Goal: Communication & Community: Answer question/provide support

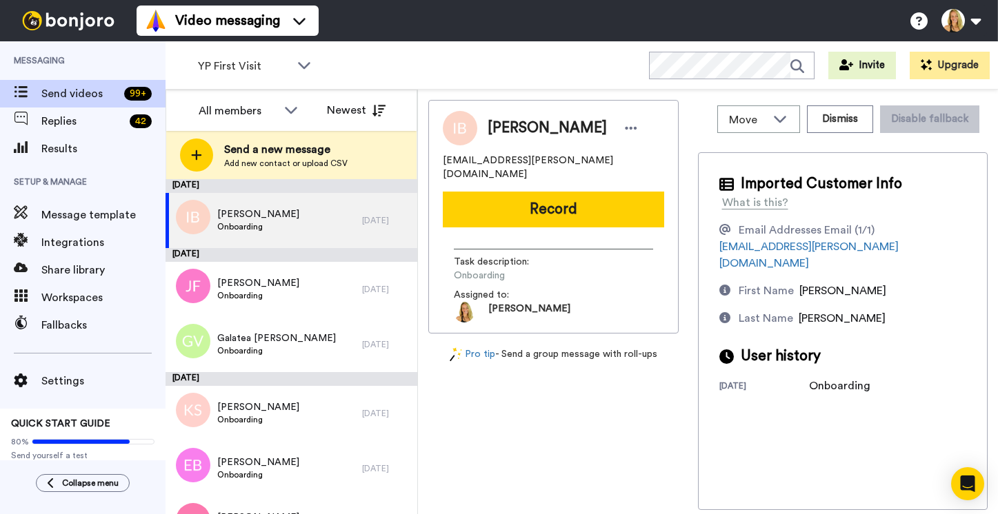
scroll to position [892, 0]
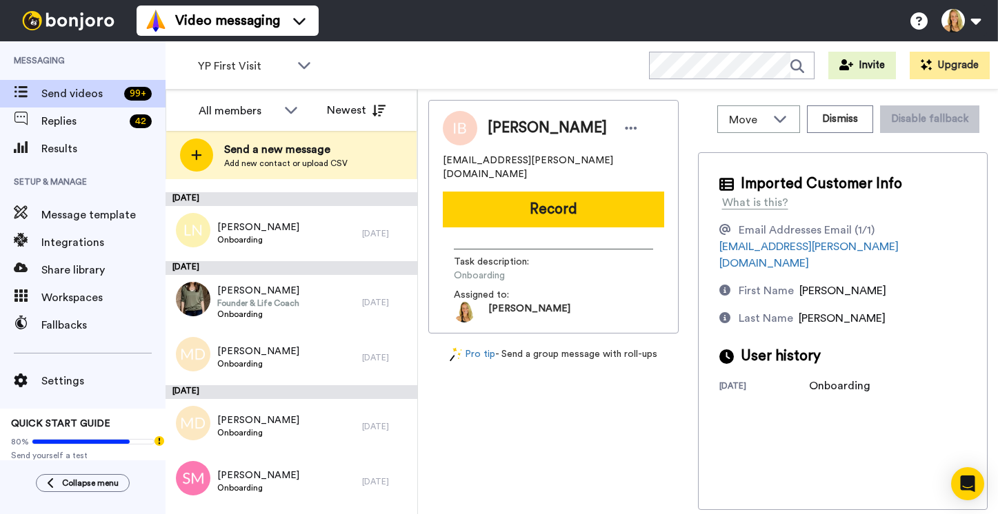
scroll to position [1016, 0]
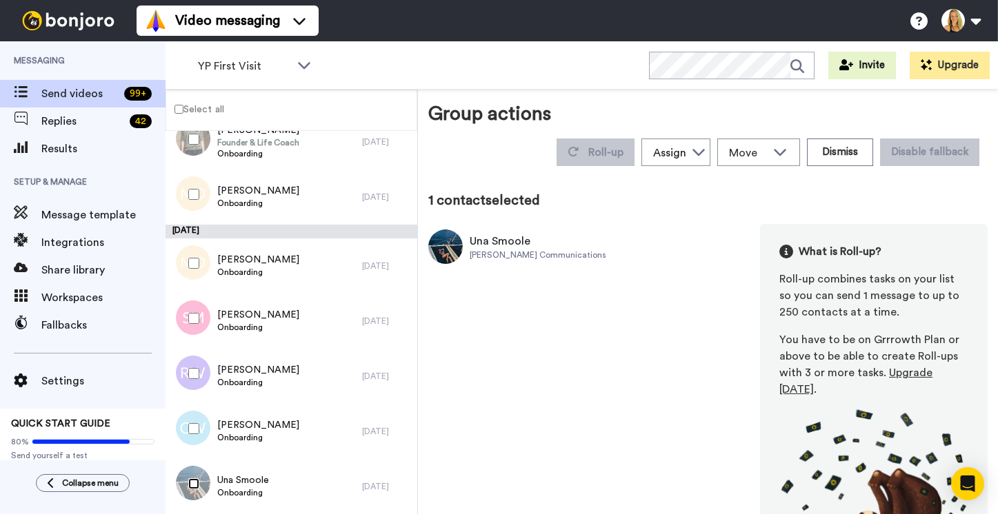
scroll to position [968, 0]
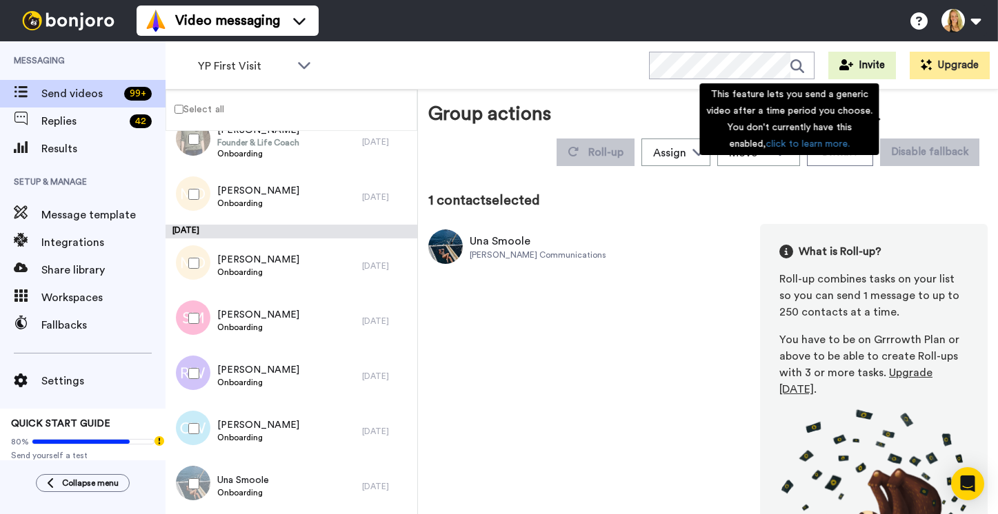
click at [842, 119] on div "This feature lets you send a generic video after a time period you choose. You …" at bounding box center [788, 119] width 179 height 72
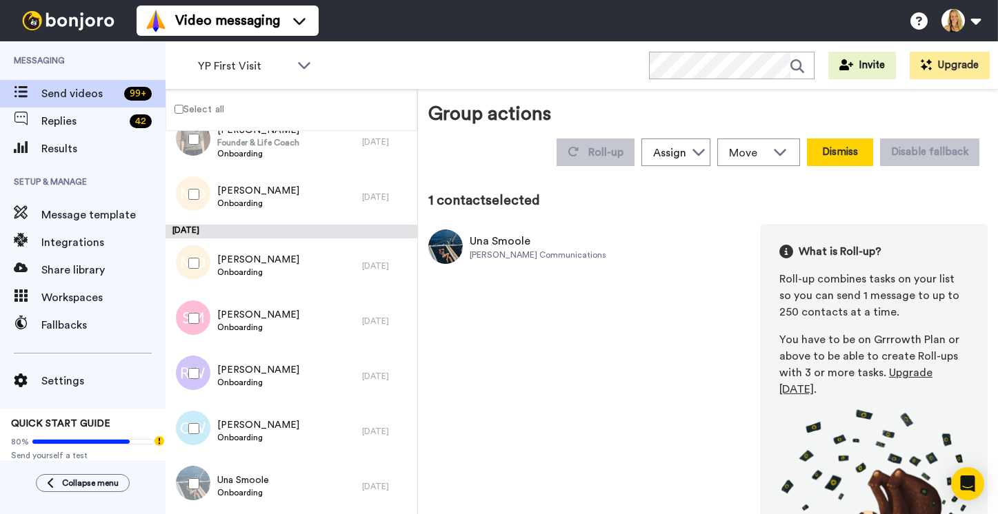
click at [845, 139] on button "Dismiss" at bounding box center [840, 153] width 66 height 28
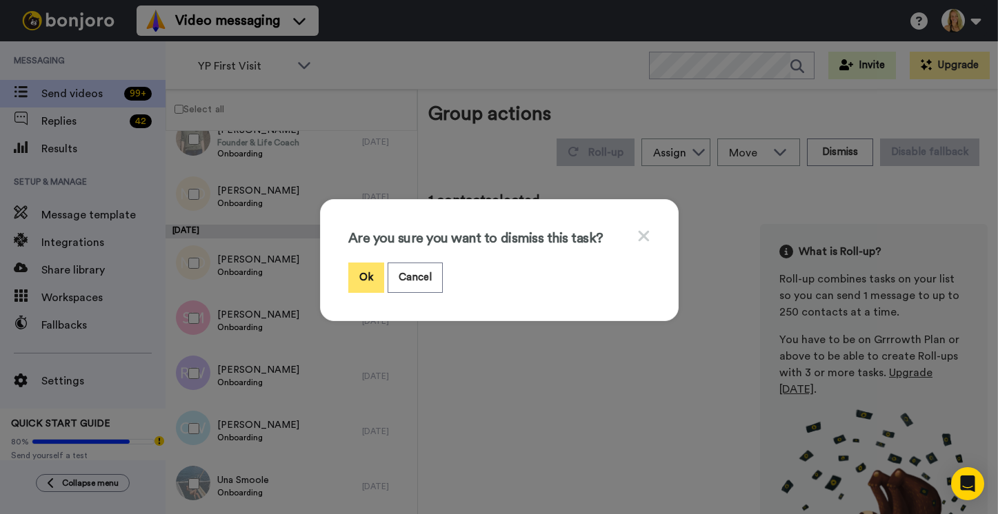
click at [367, 266] on button "Ok" at bounding box center [366, 278] width 36 height 30
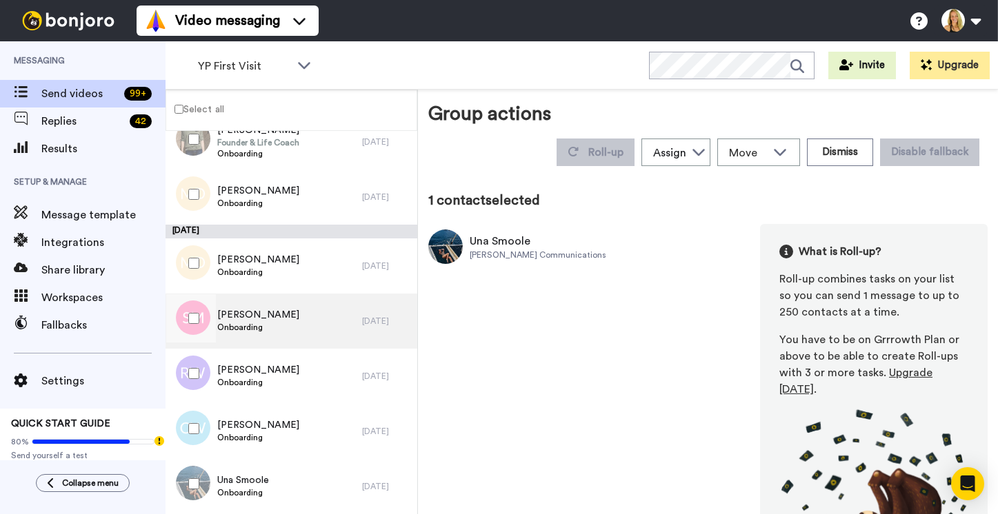
scroll to position [961, 0]
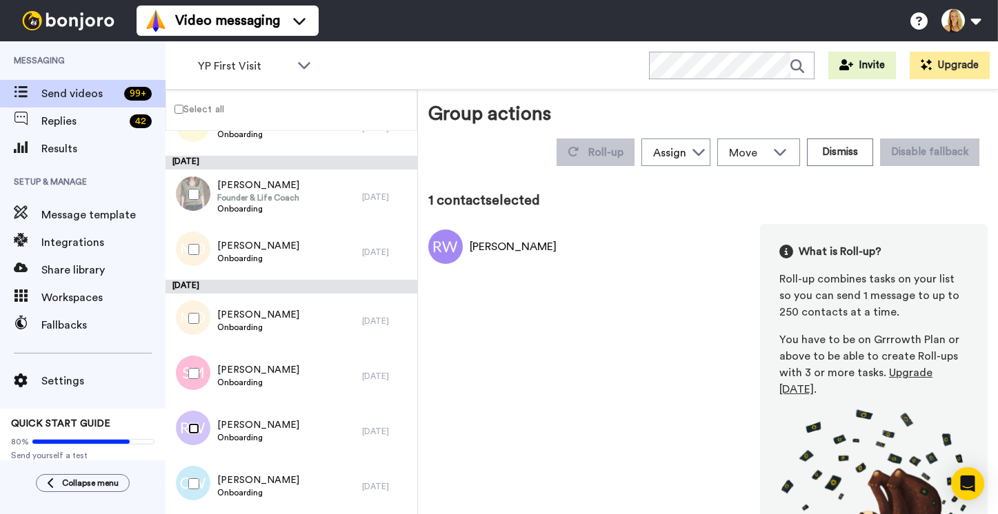
scroll to position [913, 0]
click at [842, 139] on button "Dismiss" at bounding box center [840, 153] width 66 height 28
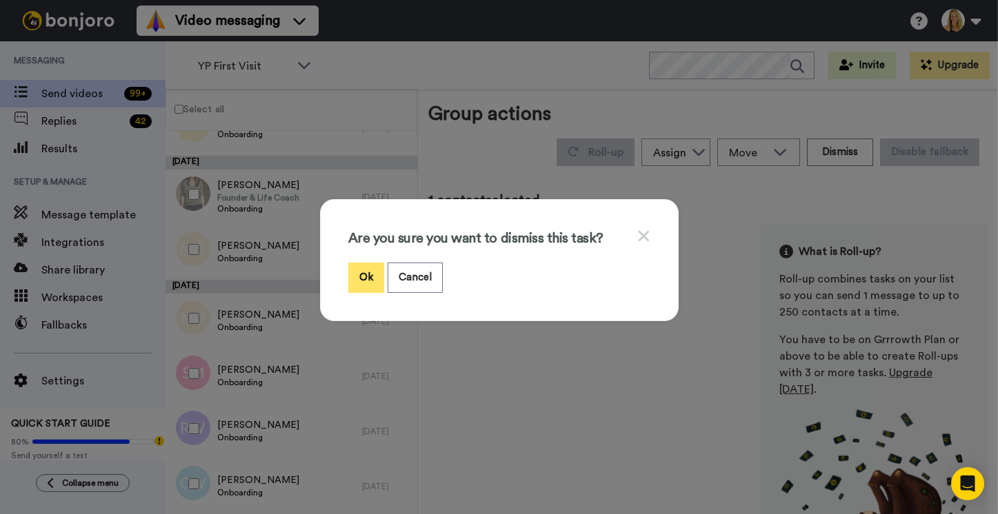
click at [374, 274] on button "Ok" at bounding box center [366, 278] width 36 height 30
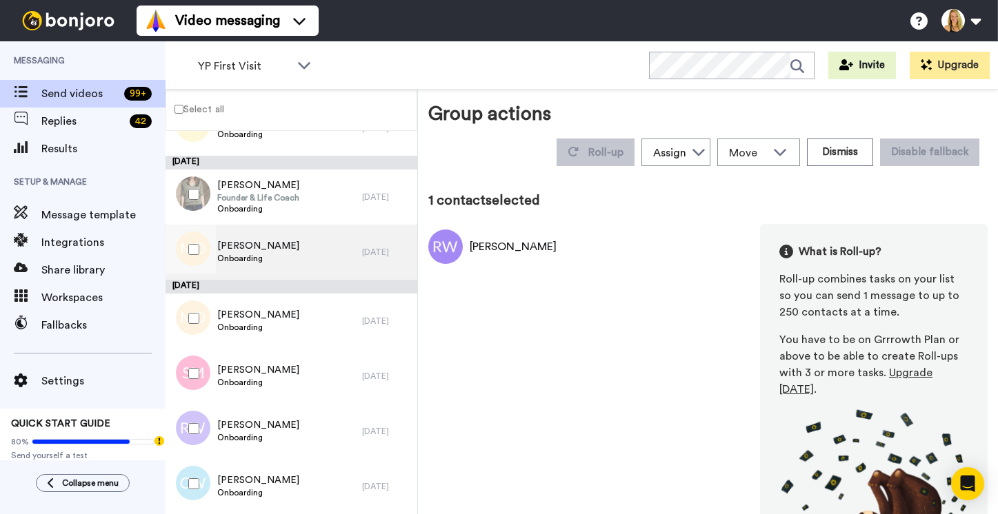
scroll to position [906, 0]
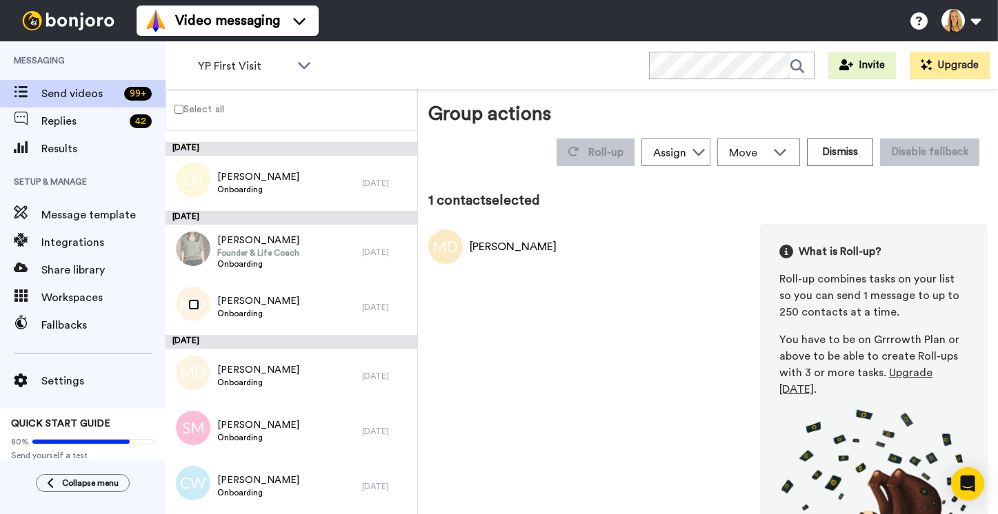
scroll to position [858, 0]
click at [837, 139] on button "Dismiss" at bounding box center [840, 153] width 66 height 28
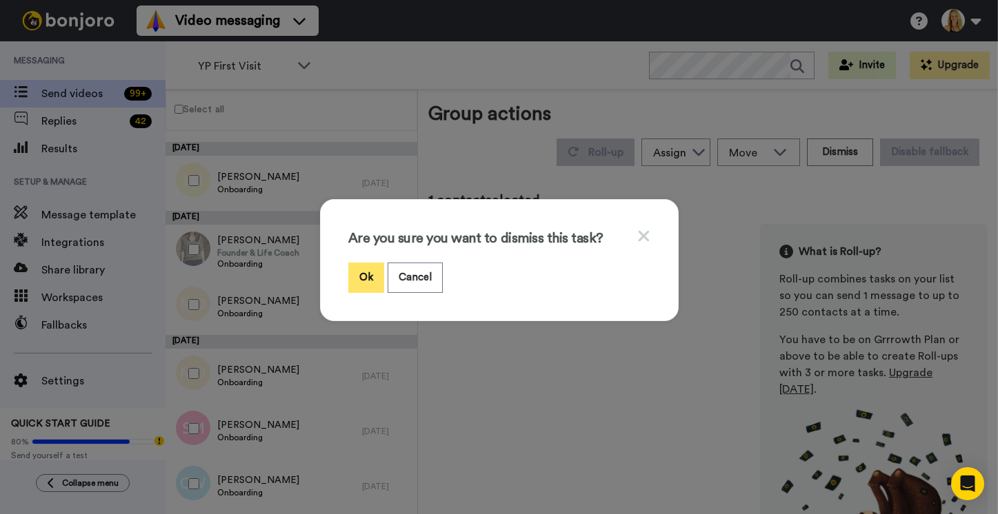
click at [372, 273] on button "Ok" at bounding box center [366, 278] width 36 height 30
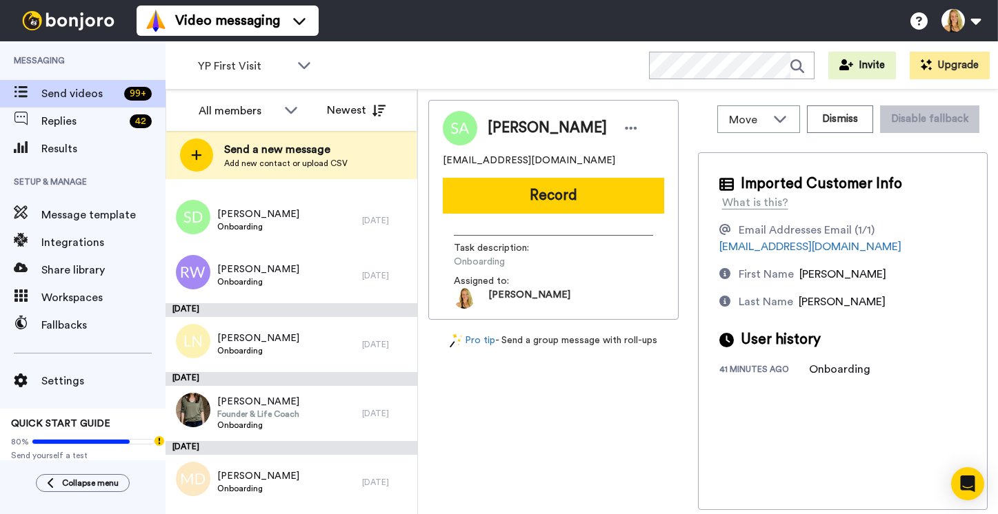
scroll to position [851, 0]
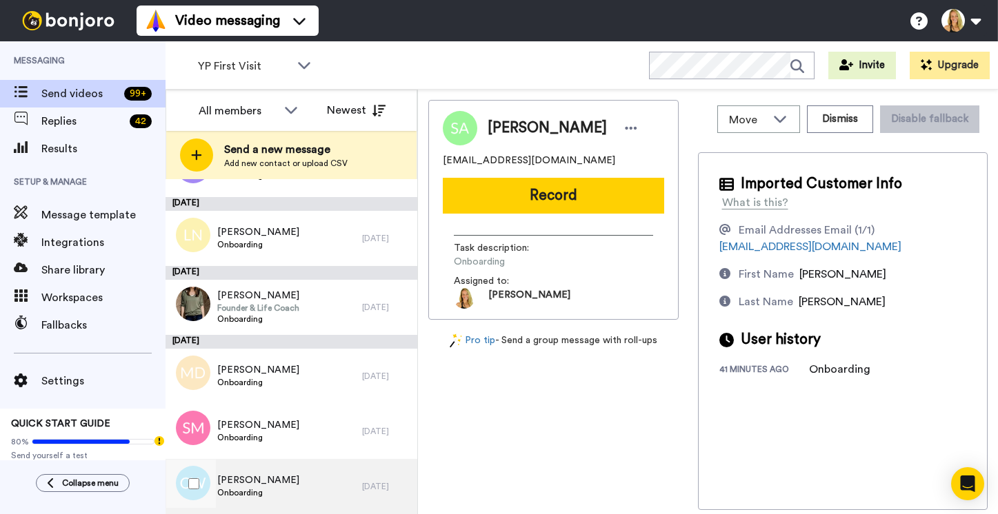
click at [265, 487] on span "Onboarding" at bounding box center [258, 492] width 82 height 11
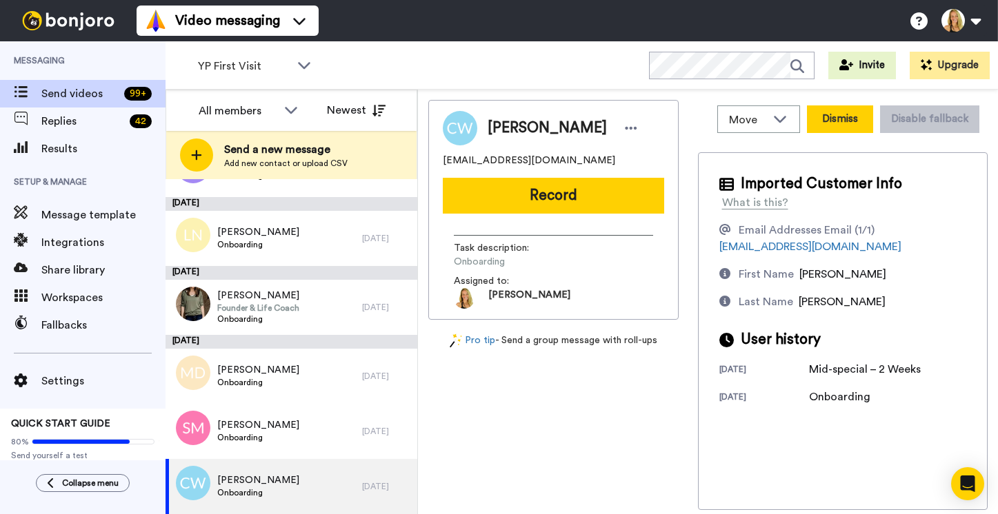
click at [851, 117] on button "Dismiss" at bounding box center [840, 119] width 66 height 28
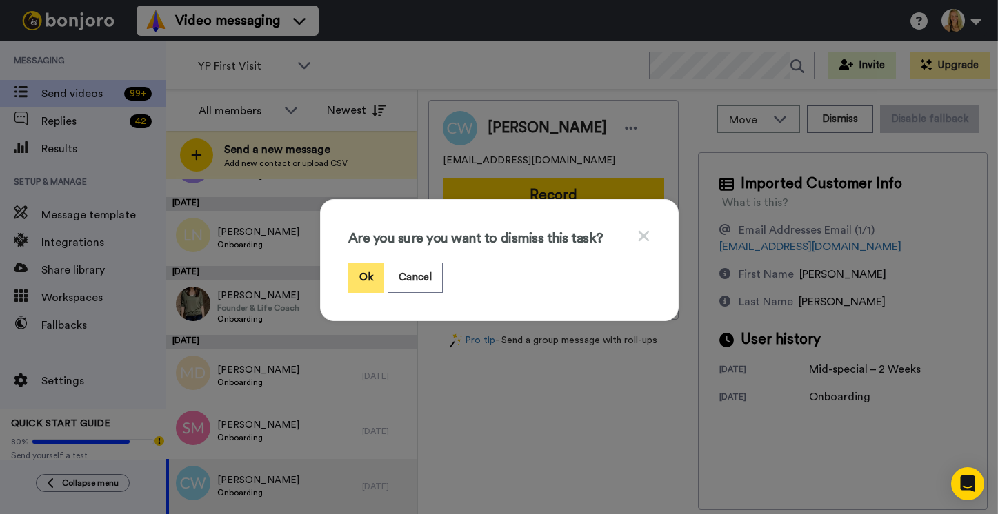
click at [354, 269] on button "Ok" at bounding box center [366, 278] width 36 height 30
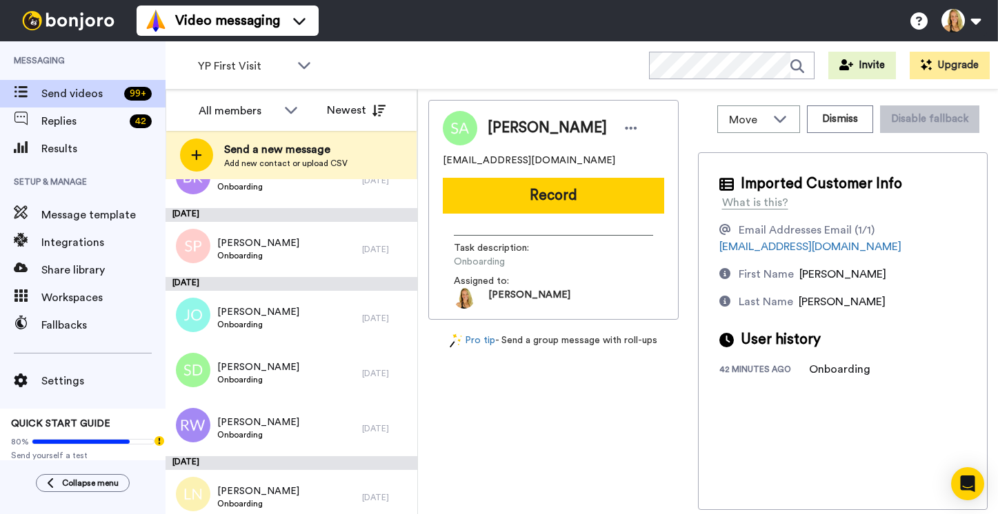
scroll to position [796, 0]
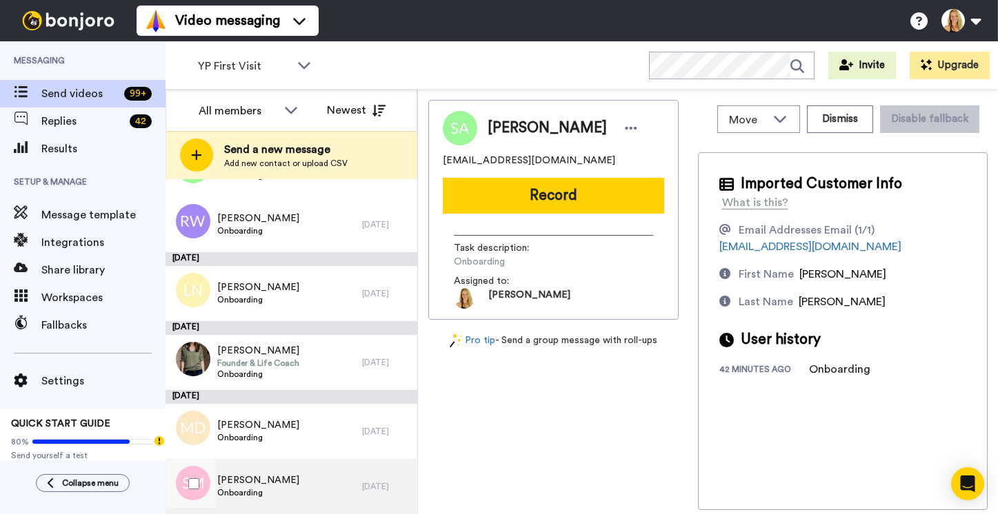
click at [252, 493] on span "Onboarding" at bounding box center [258, 492] width 82 height 11
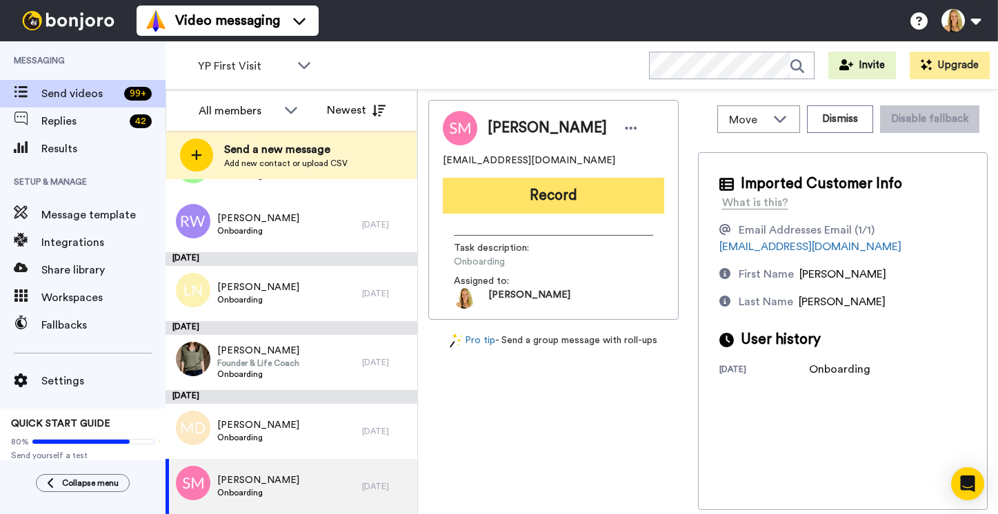
click at [538, 192] on button "Record" at bounding box center [553, 196] width 221 height 36
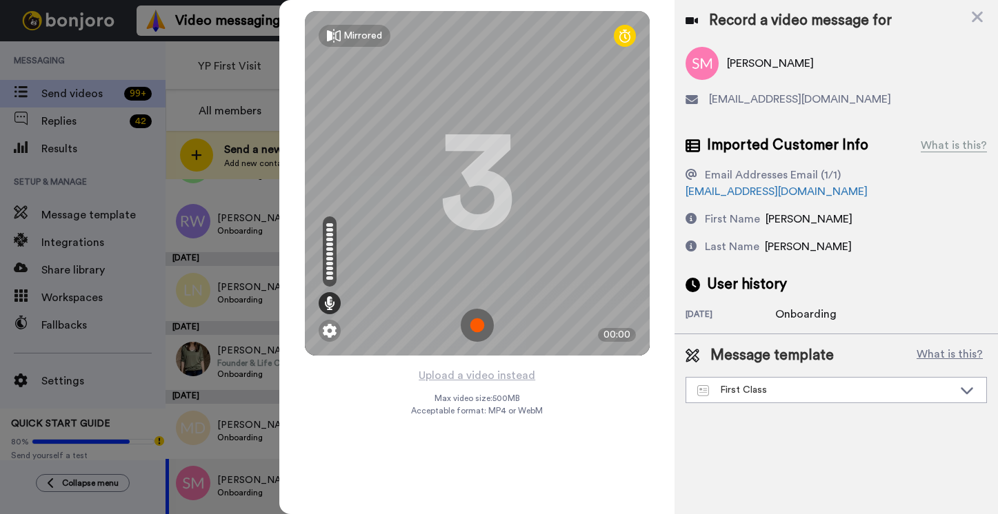
click at [476, 330] on img at bounding box center [477, 325] width 33 height 33
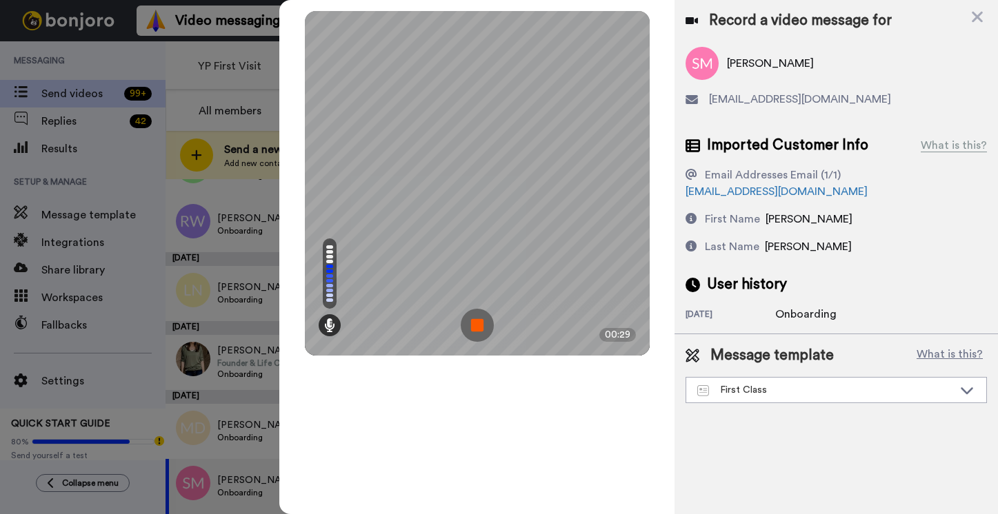
click at [476, 330] on img at bounding box center [477, 325] width 33 height 33
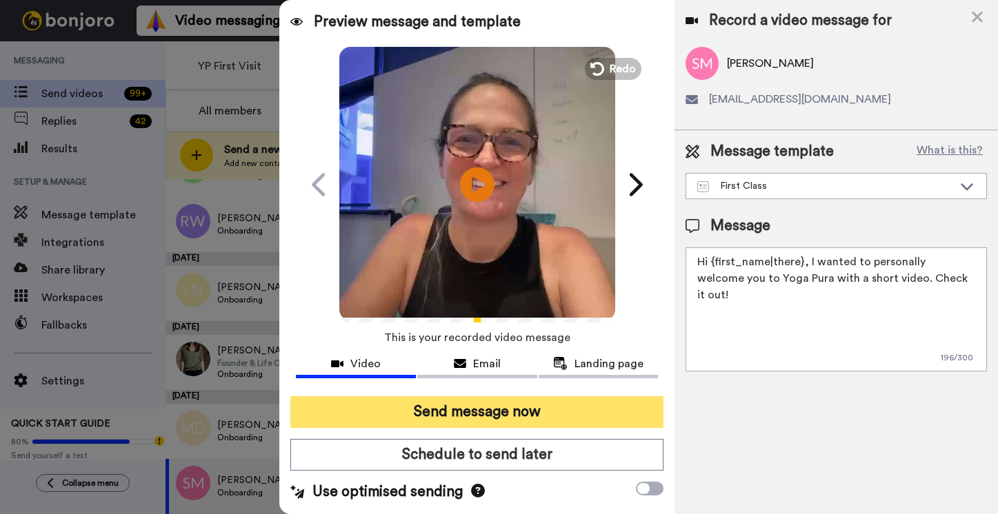
click at [469, 414] on button "Send message now" at bounding box center [476, 412] width 373 height 32
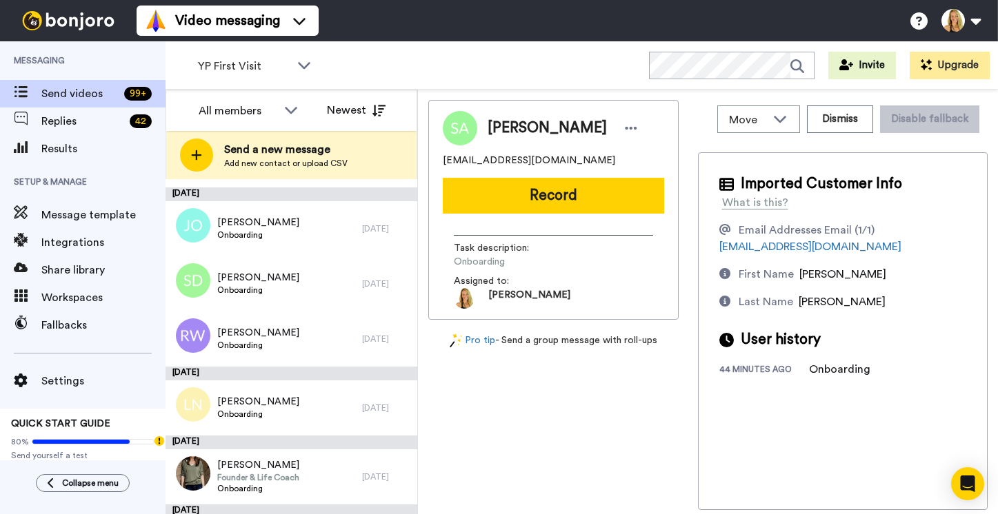
scroll to position [740, 0]
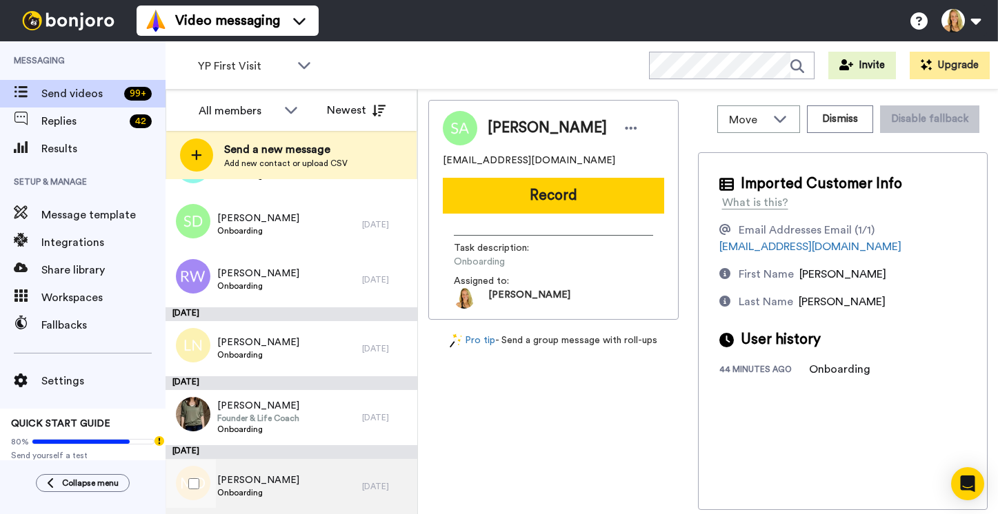
click at [241, 481] on span "[PERSON_NAME]" at bounding box center [258, 481] width 82 height 14
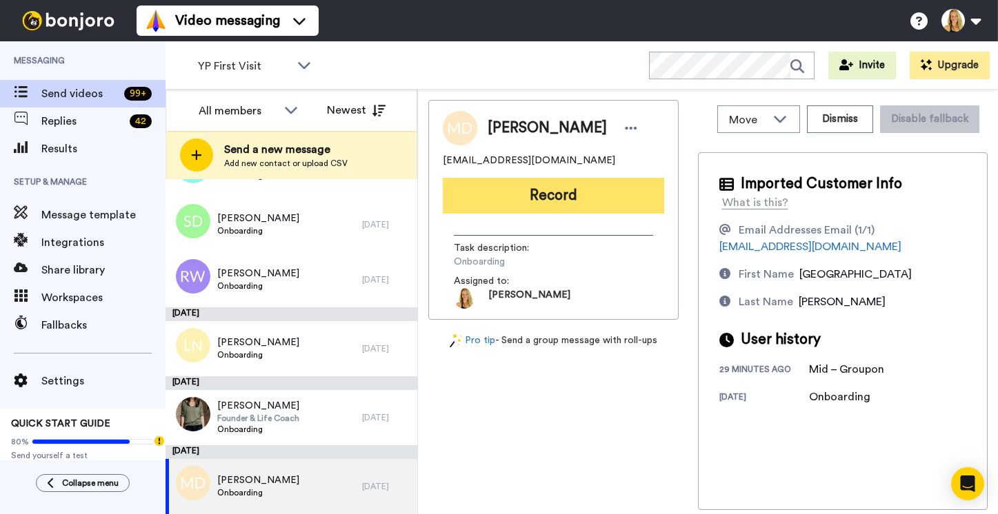
click at [549, 200] on button "Record" at bounding box center [553, 196] width 221 height 36
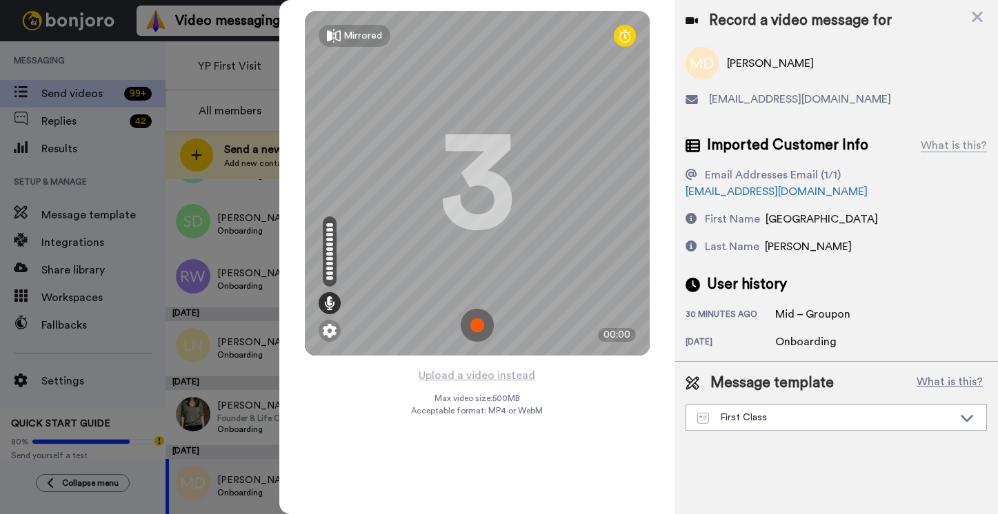
click at [474, 327] on img at bounding box center [477, 325] width 33 height 33
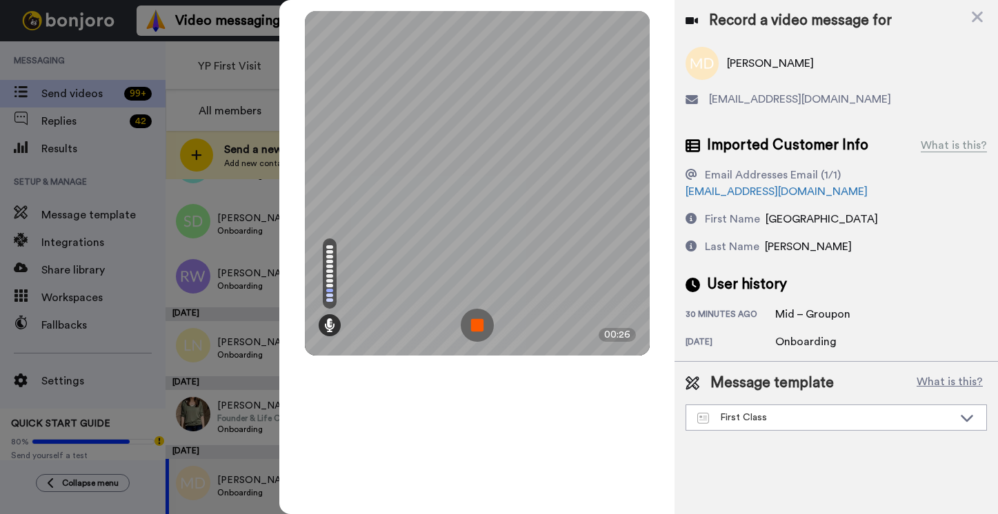
click at [474, 327] on img at bounding box center [477, 325] width 33 height 33
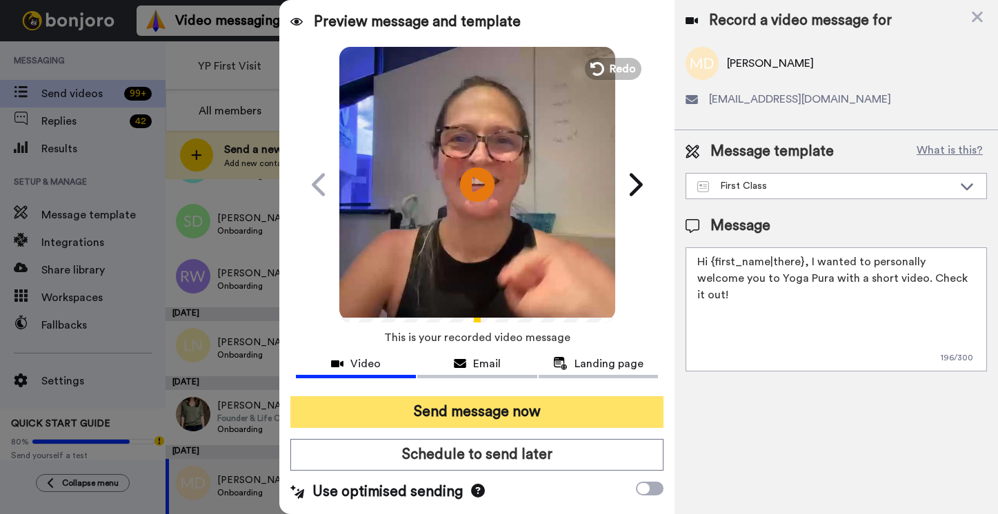
click at [476, 411] on button "Send message now" at bounding box center [476, 412] width 373 height 32
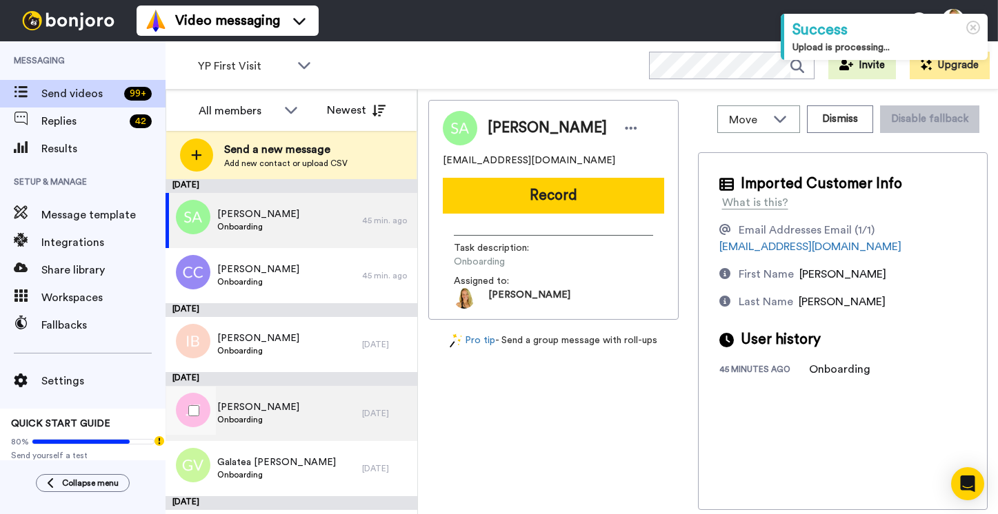
scroll to position [671, 0]
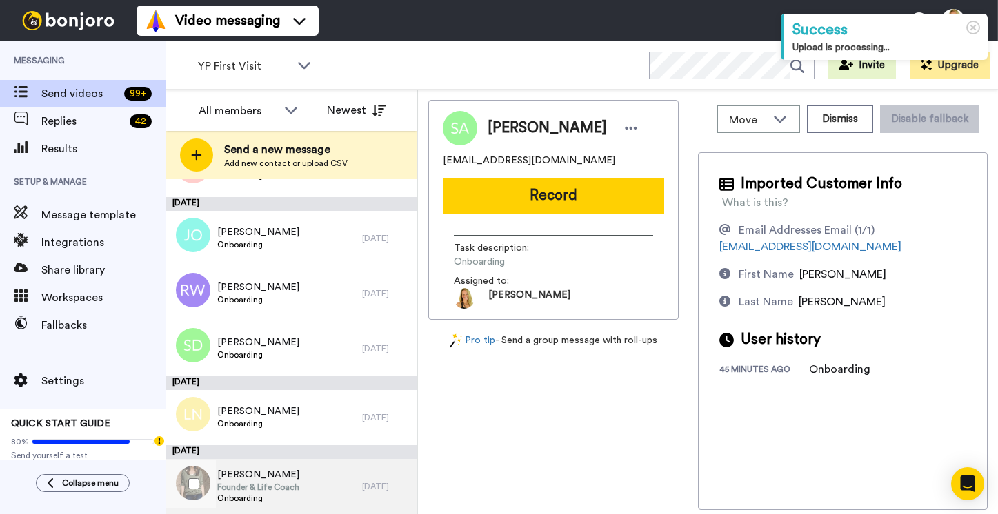
click at [253, 478] on span "[PERSON_NAME]" at bounding box center [258, 475] width 82 height 14
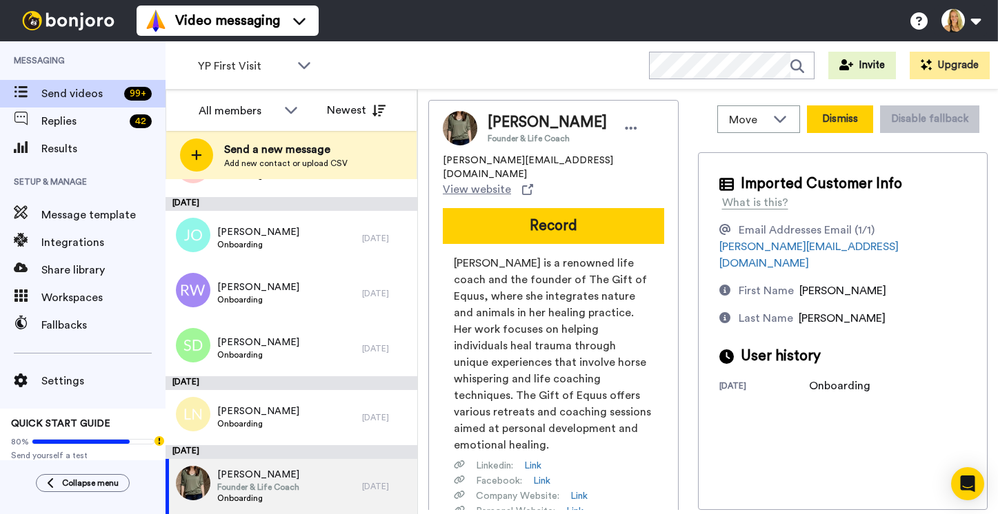
click at [849, 121] on button "Dismiss" at bounding box center [840, 119] width 66 height 28
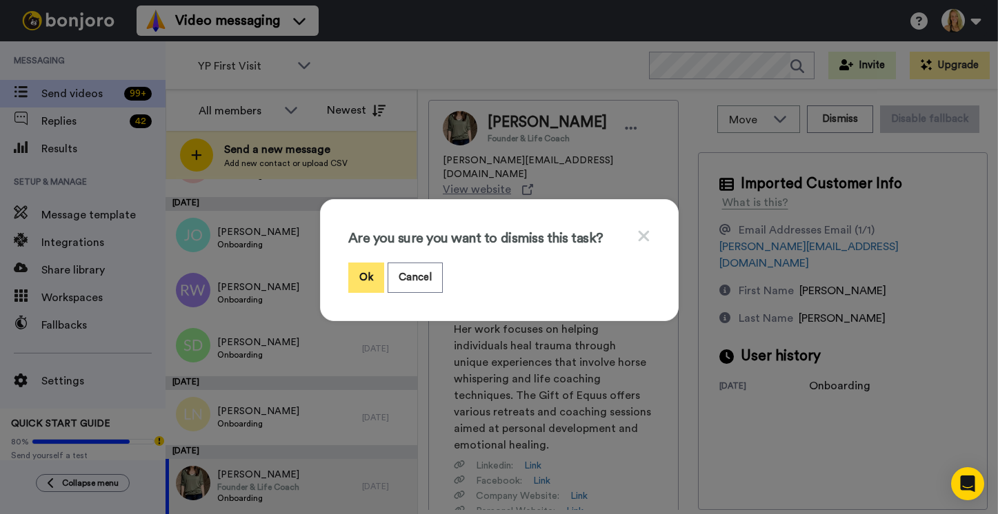
click at [366, 277] on button "Ok" at bounding box center [366, 278] width 36 height 30
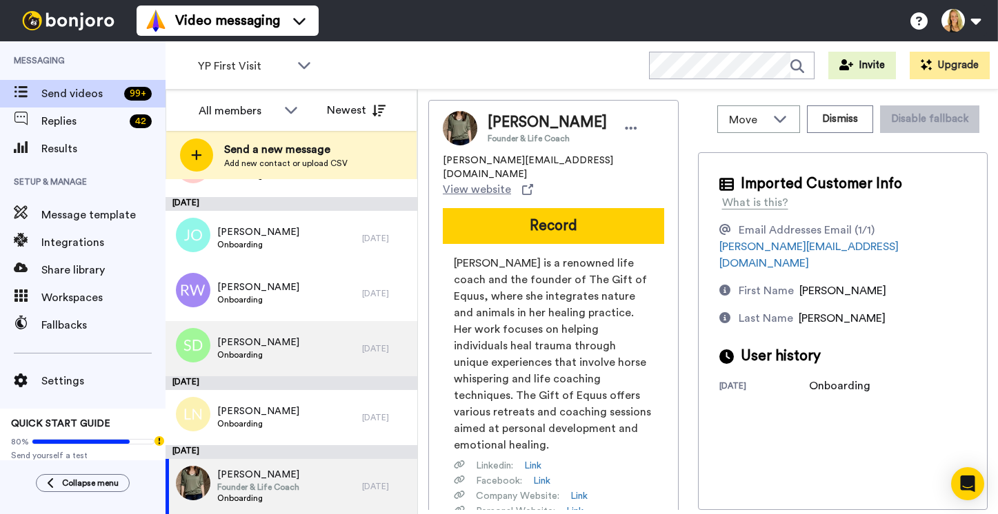
scroll to position [603, 0]
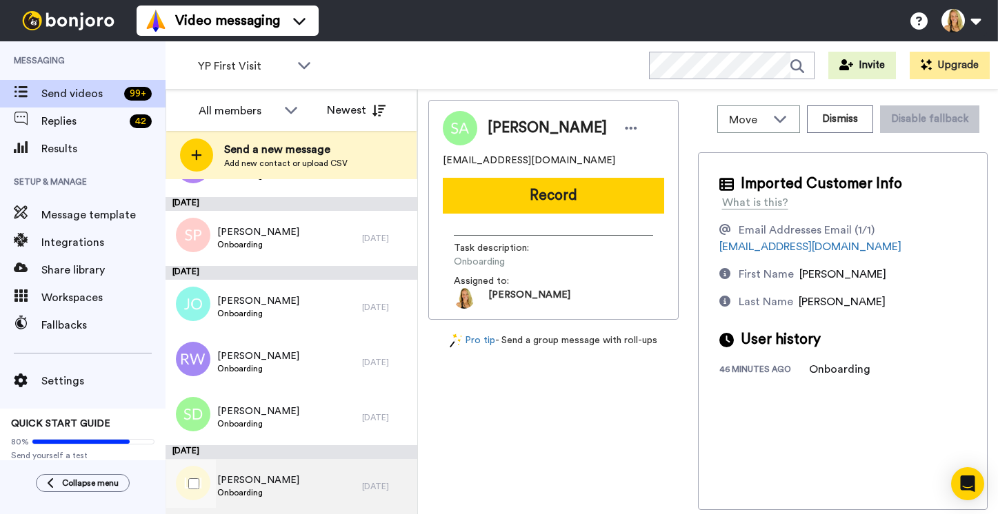
click at [244, 491] on span "Onboarding" at bounding box center [258, 492] width 82 height 11
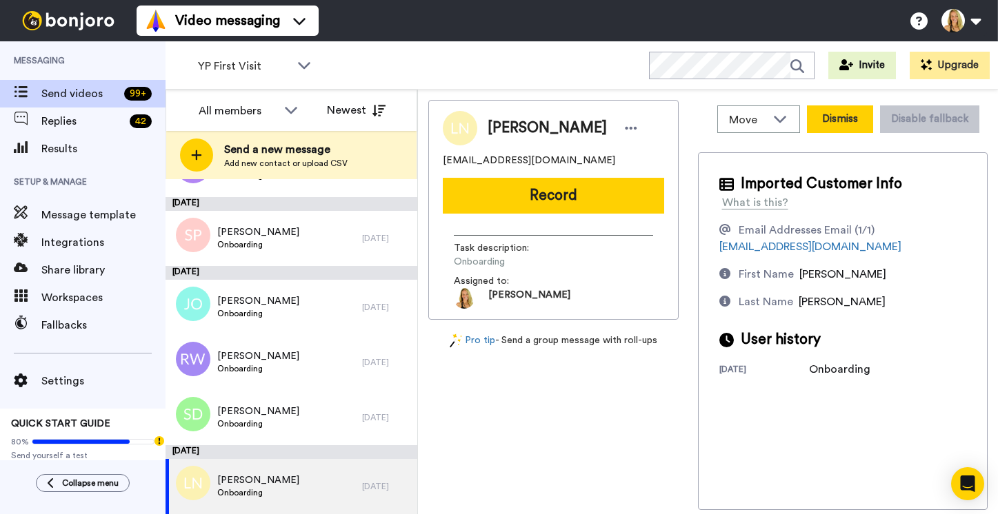
click at [839, 118] on button "Dismiss" at bounding box center [840, 119] width 66 height 28
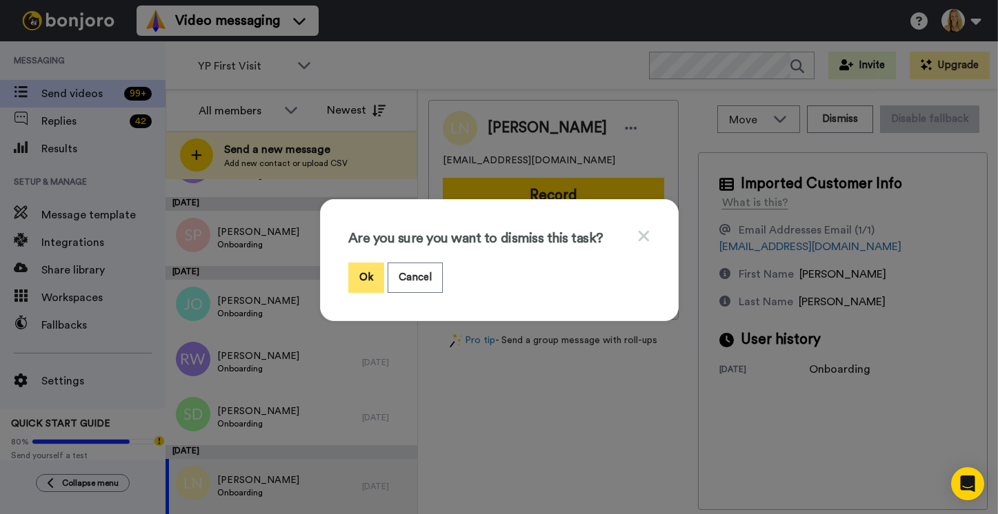
click at [364, 270] on button "Ok" at bounding box center [366, 278] width 36 height 30
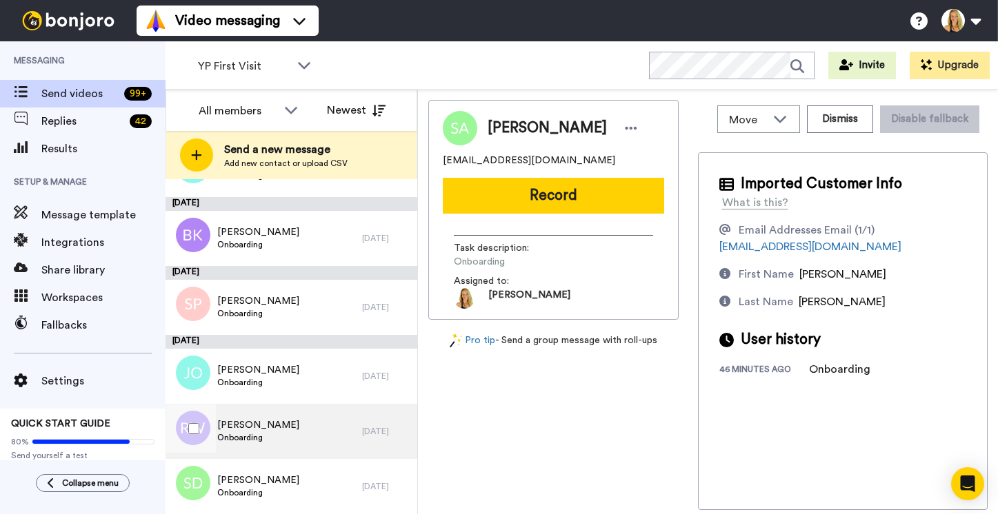
scroll to position [534, 0]
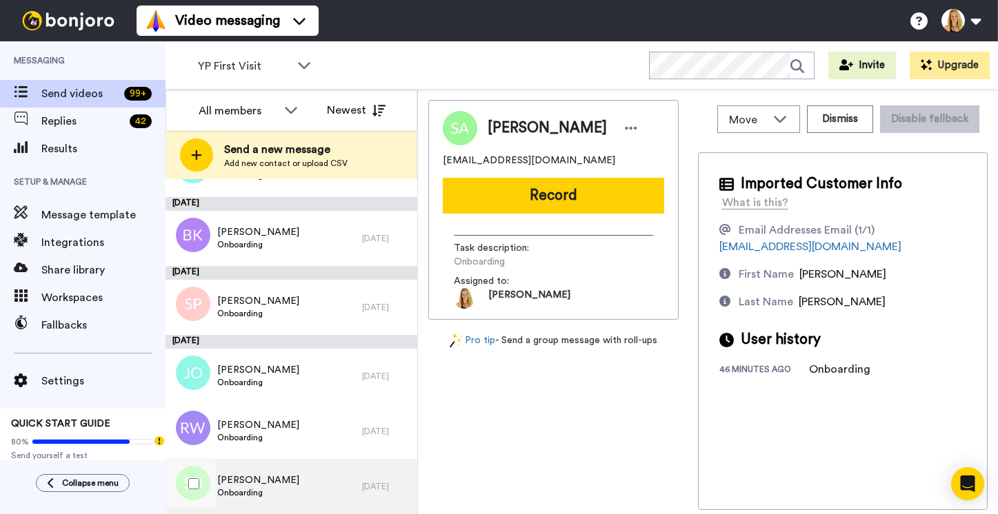
click at [243, 481] on span "Skyanne Dinnigan" at bounding box center [258, 481] width 82 height 14
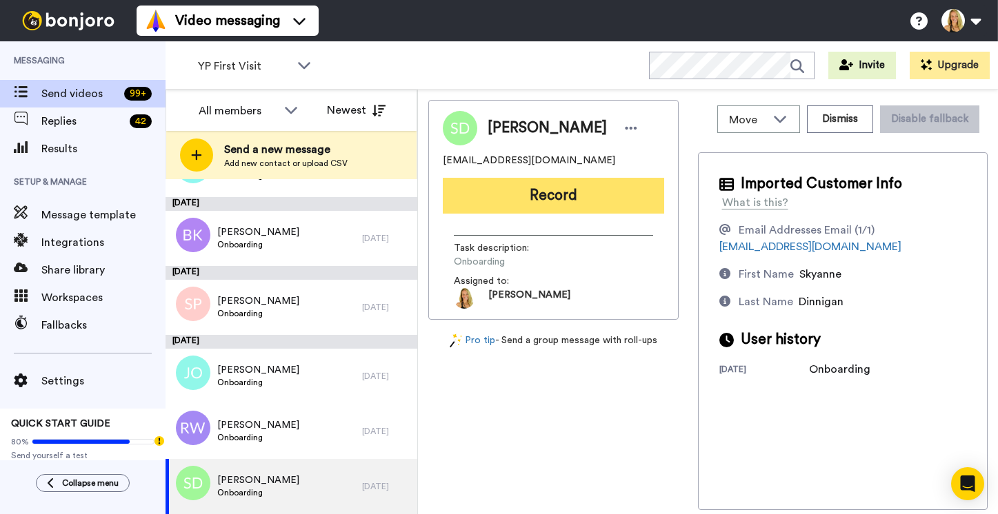
click at [542, 203] on button "Record" at bounding box center [553, 196] width 221 height 36
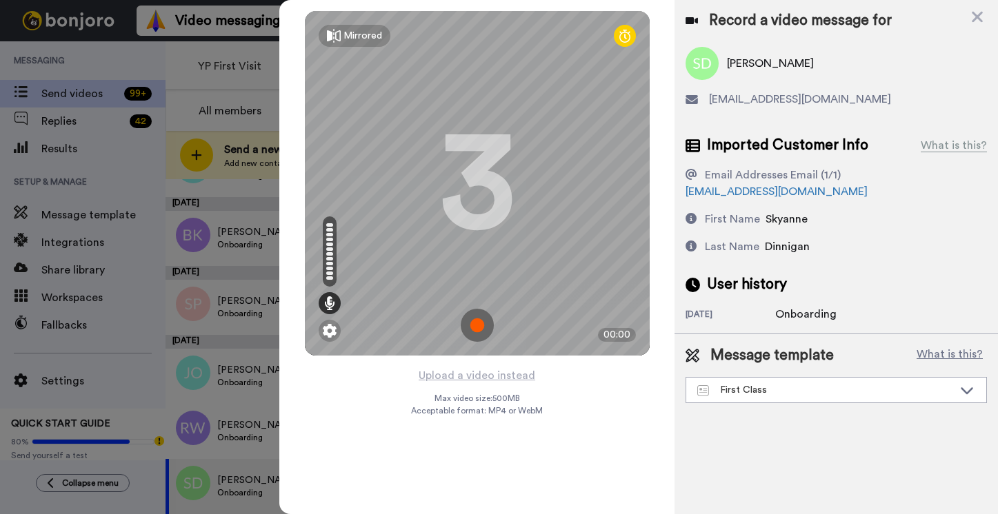
click at [484, 323] on img at bounding box center [477, 325] width 33 height 33
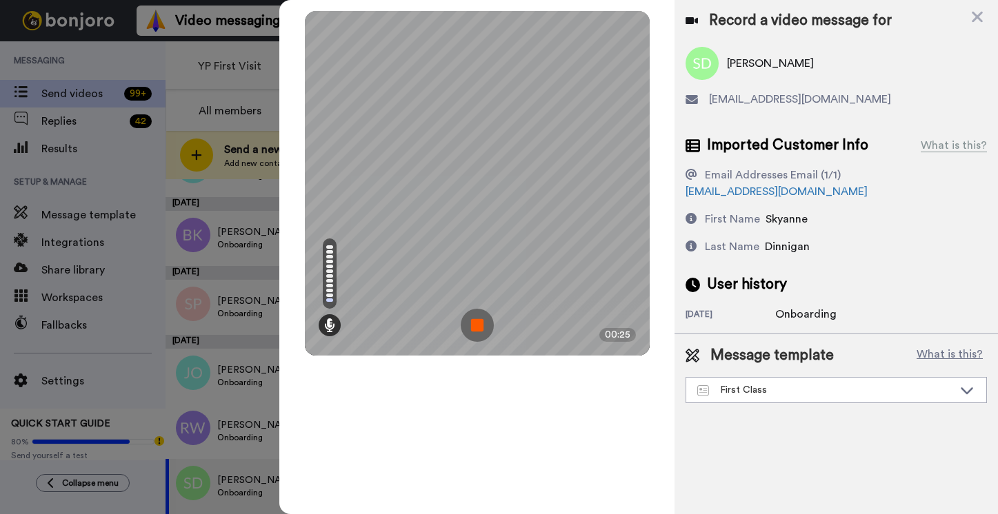
click at [484, 323] on img at bounding box center [477, 325] width 33 height 33
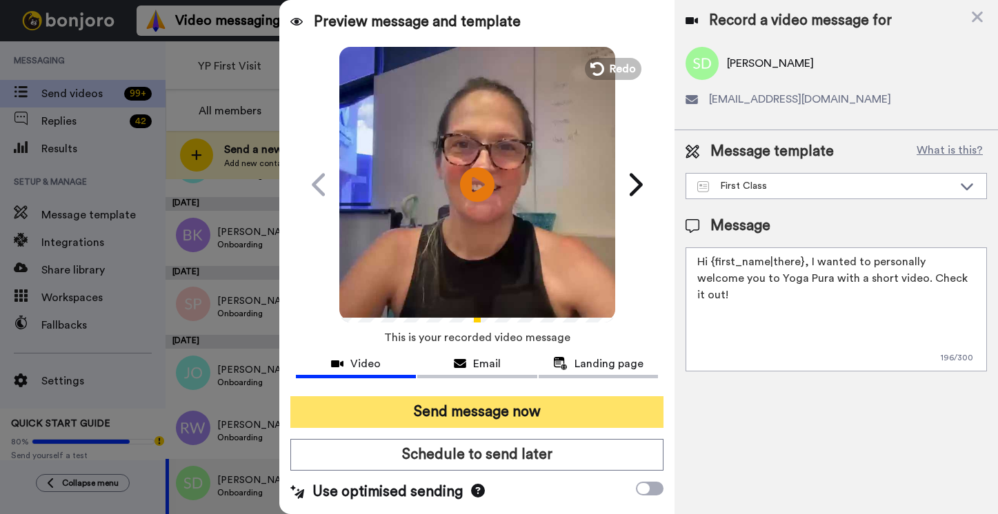
click at [475, 414] on button "Send message now" at bounding box center [476, 412] width 373 height 32
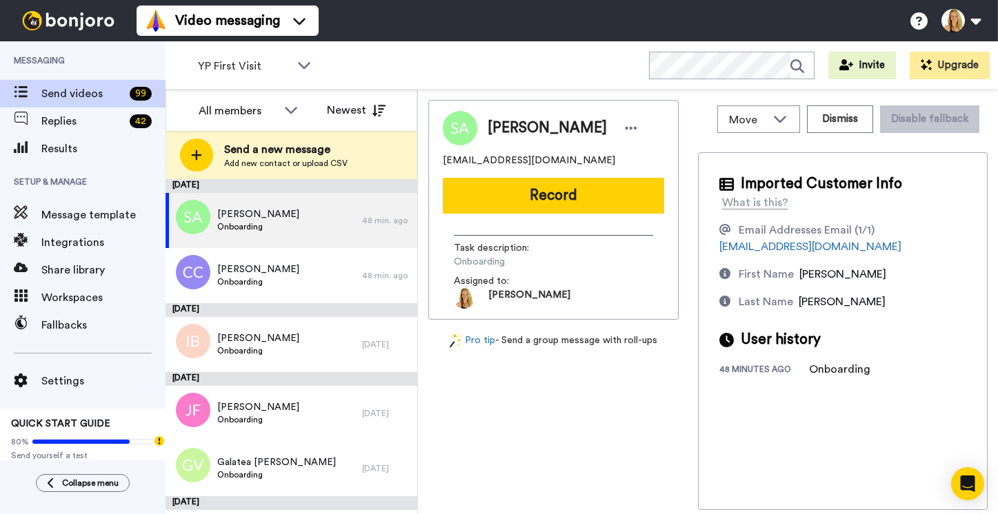
scroll to position [478, 0]
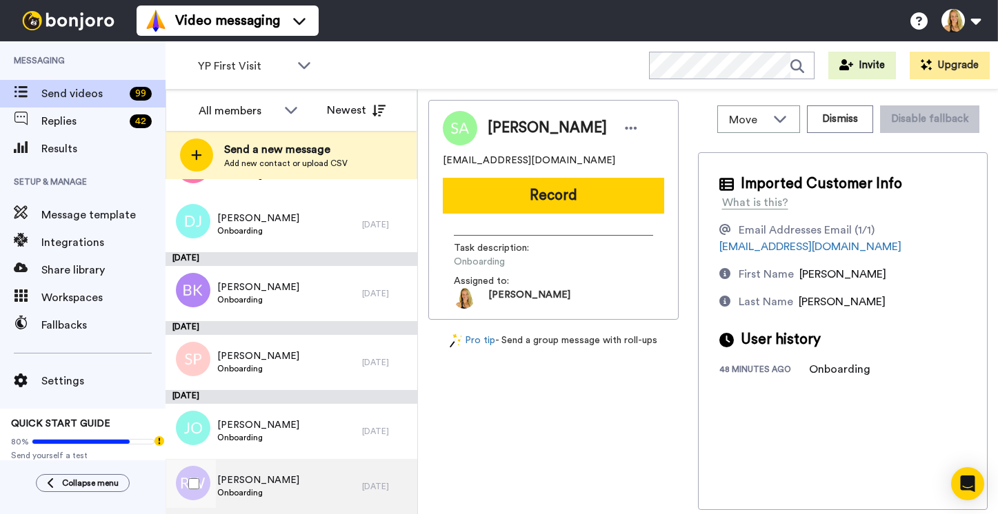
click at [259, 488] on span "Onboarding" at bounding box center [258, 492] width 82 height 11
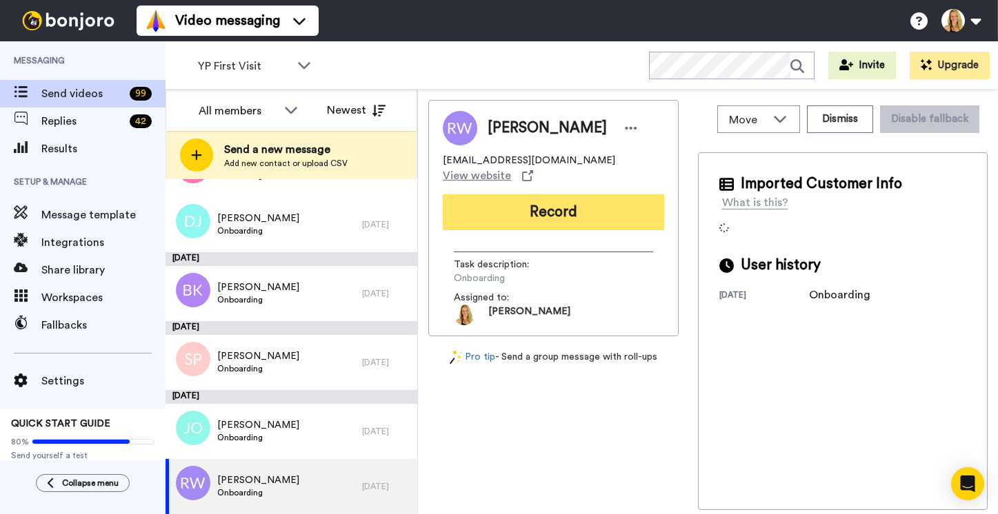
click at [537, 200] on button "Record" at bounding box center [553, 212] width 221 height 36
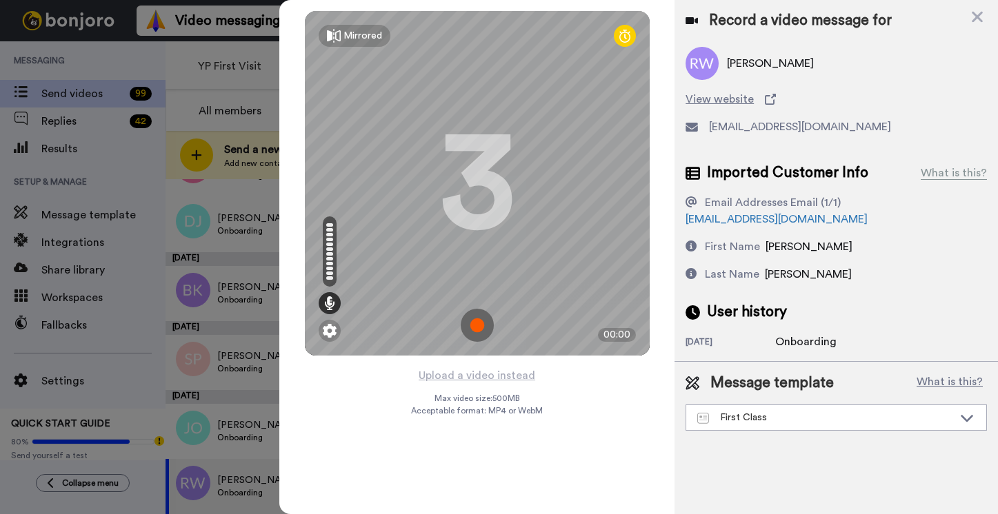
click at [475, 327] on img at bounding box center [477, 325] width 33 height 33
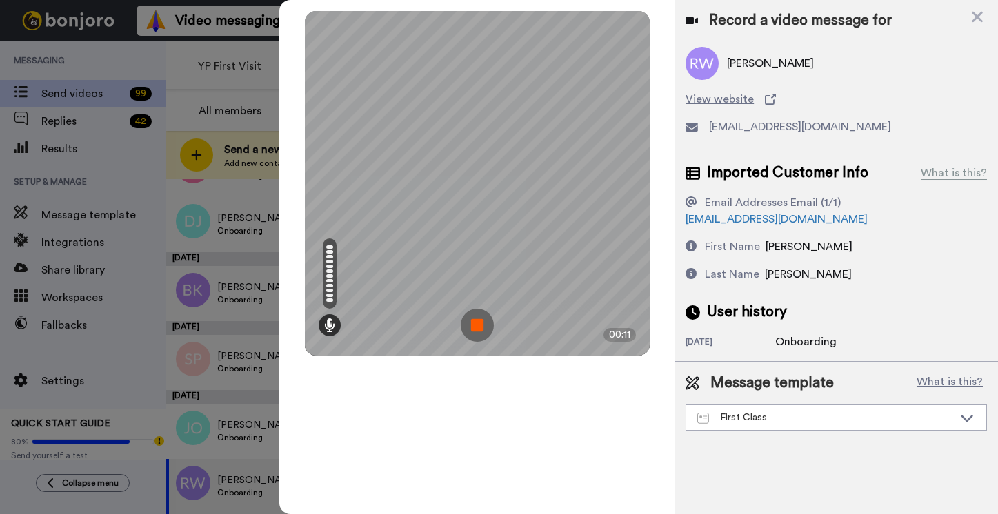
click at [475, 327] on img at bounding box center [477, 325] width 33 height 33
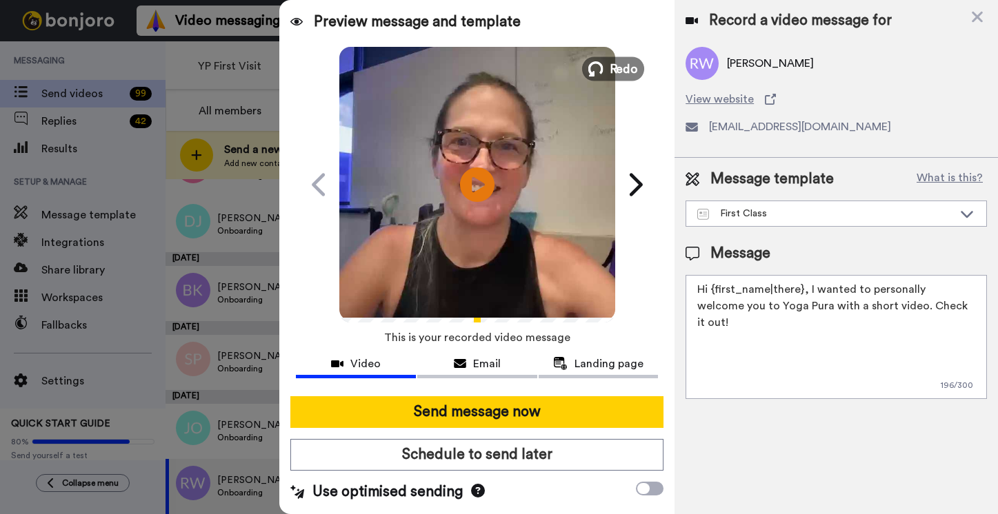
click at [614, 69] on span "Redo" at bounding box center [623, 68] width 29 height 18
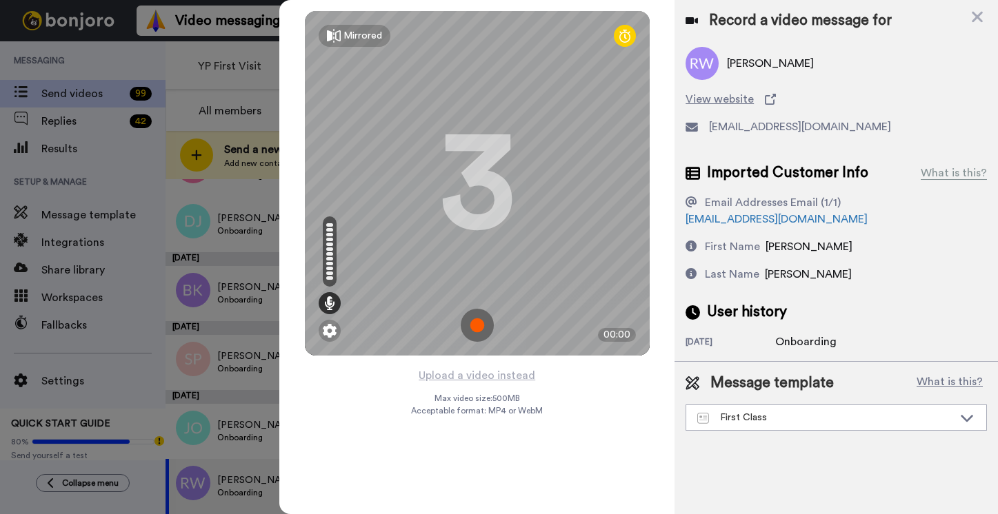
click at [472, 322] on img at bounding box center [477, 325] width 33 height 33
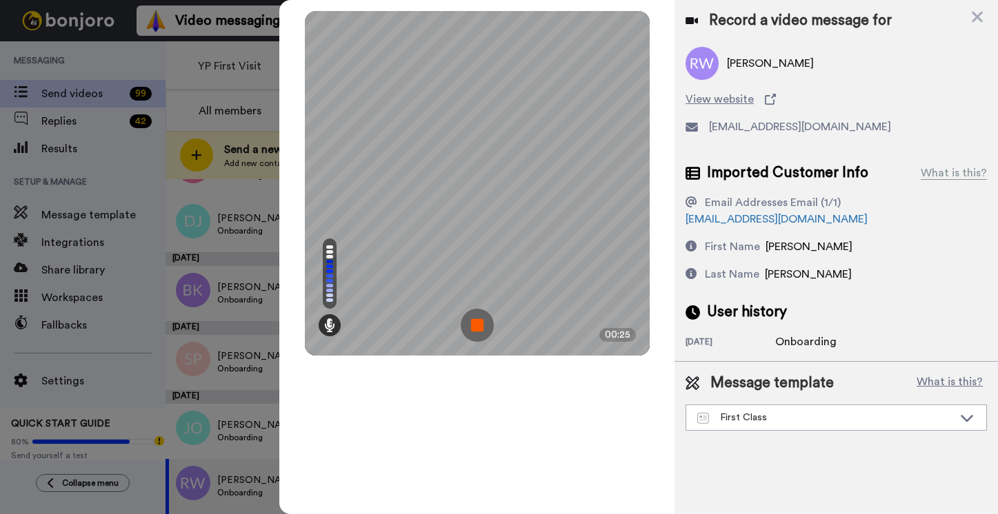
click at [472, 322] on img at bounding box center [477, 325] width 33 height 33
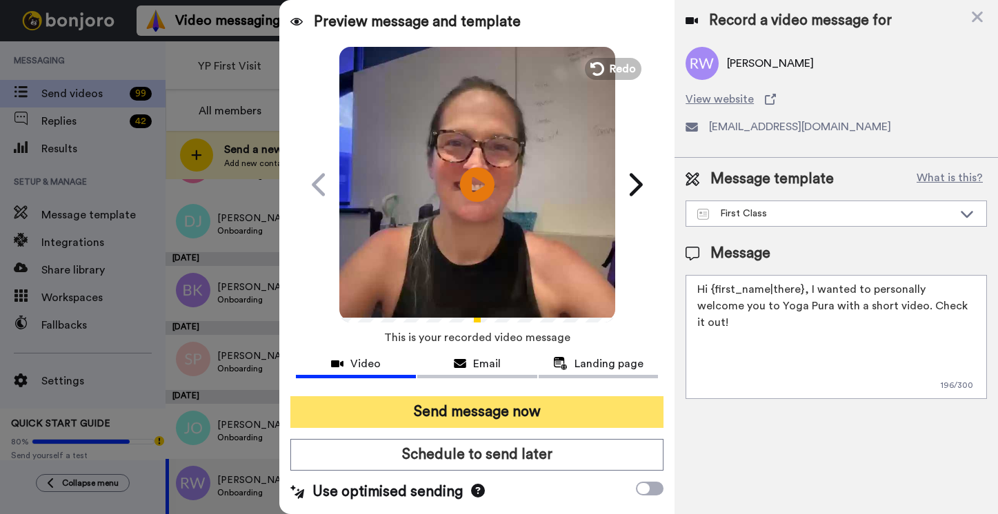
click at [463, 412] on button "Send message now" at bounding box center [476, 412] width 373 height 32
